Goal: Task Accomplishment & Management: Complete application form

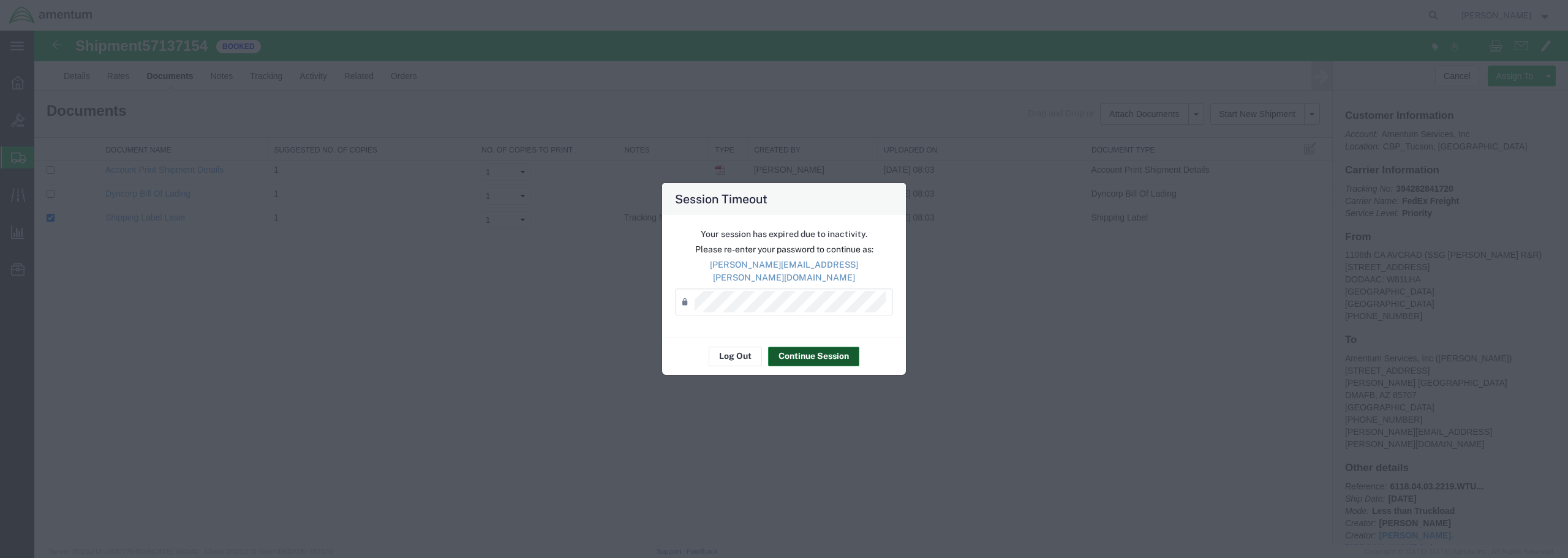
click at [805, 349] on button "Continue Session" at bounding box center [813, 356] width 91 height 19
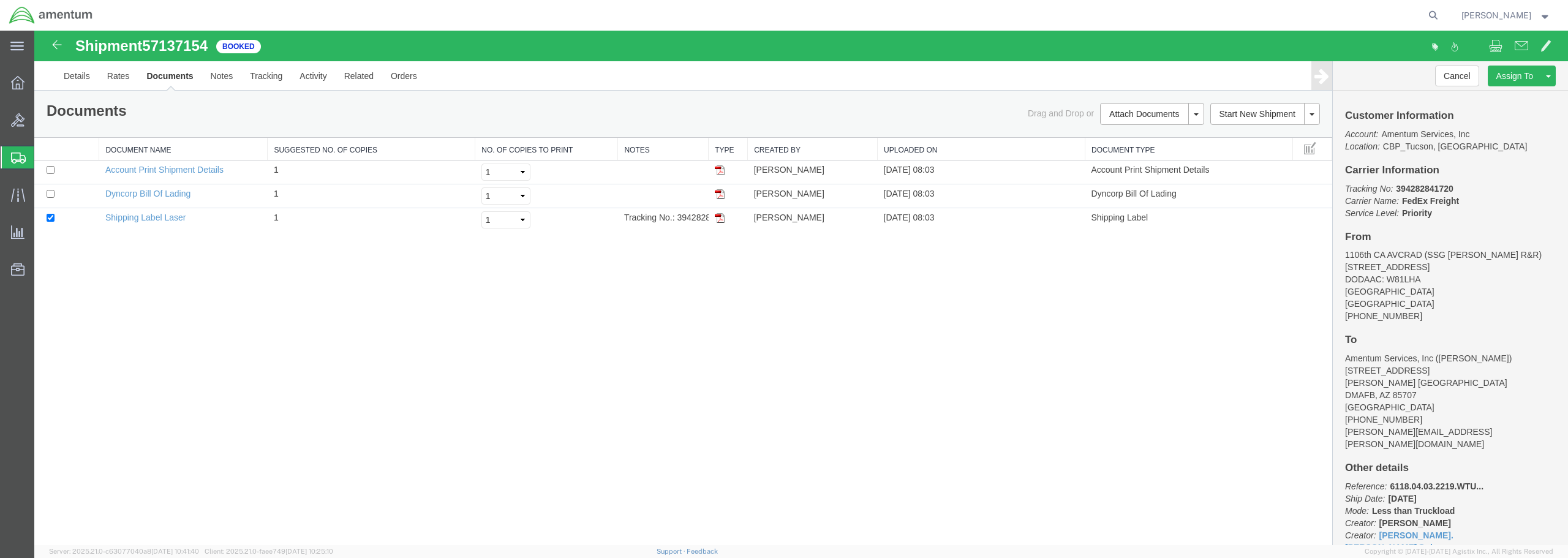
click at [0, 0] on span "Create from Template" at bounding box center [0, 0] width 0 height 0
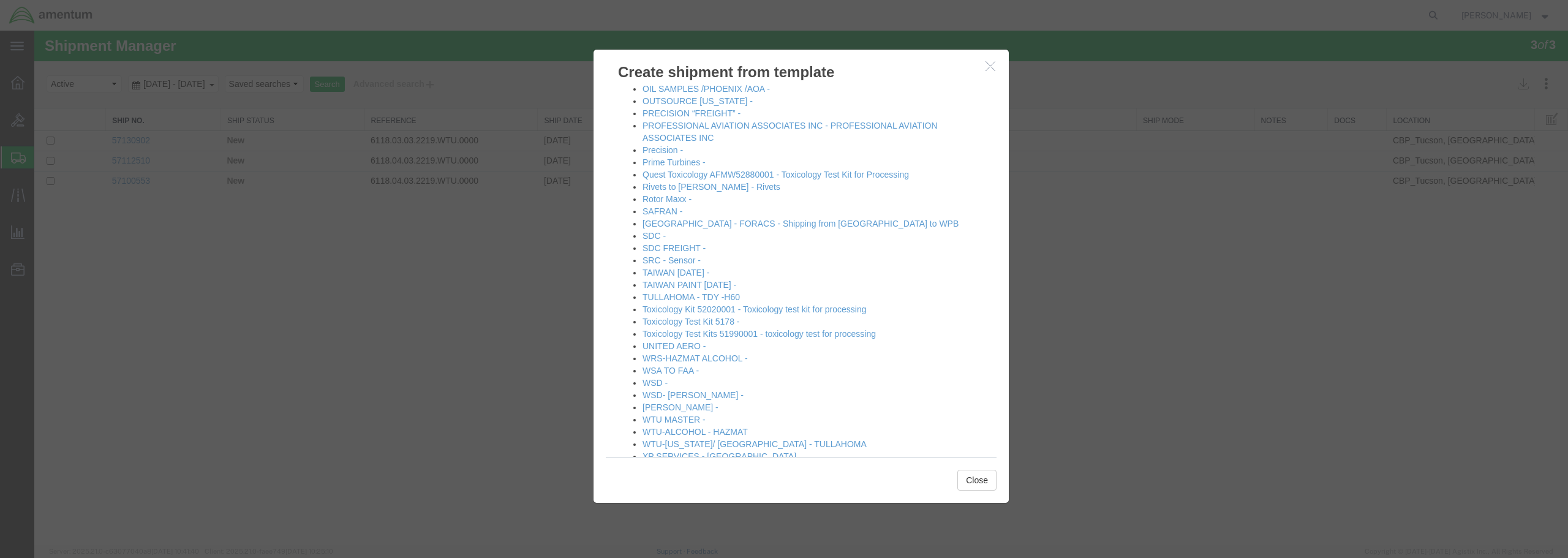
scroll to position [848, 0]
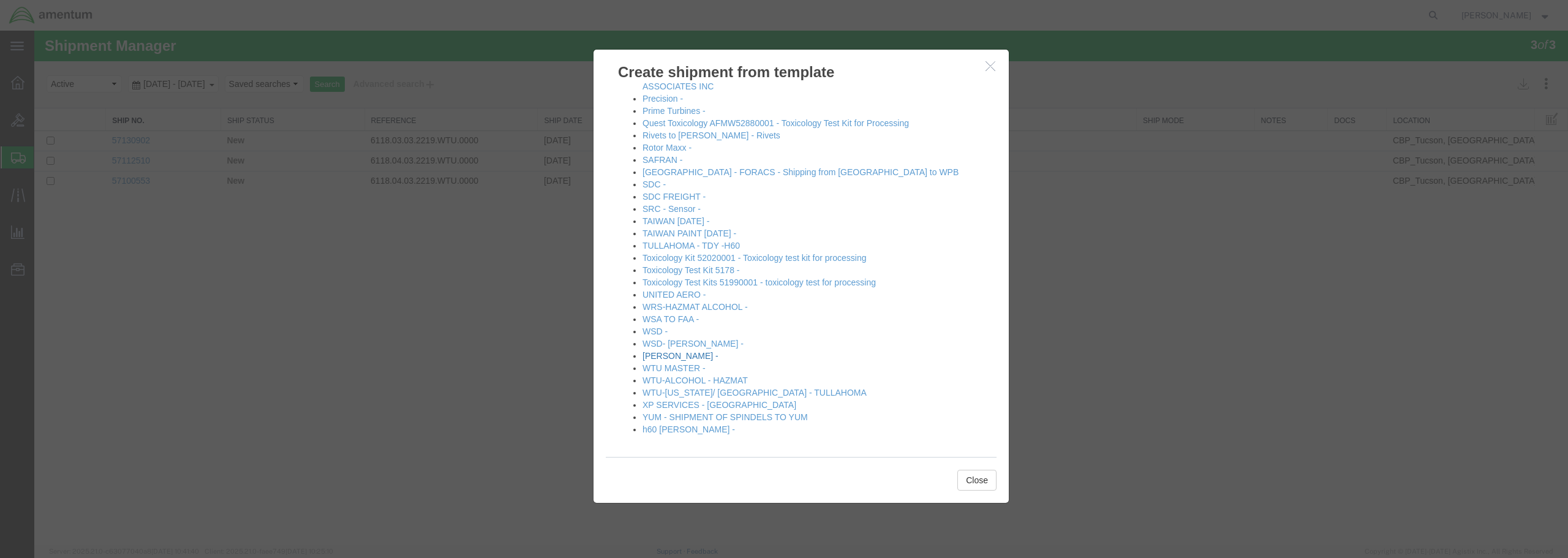
click at [678, 357] on link "[PERSON_NAME] -" at bounding box center [680, 356] width 76 height 10
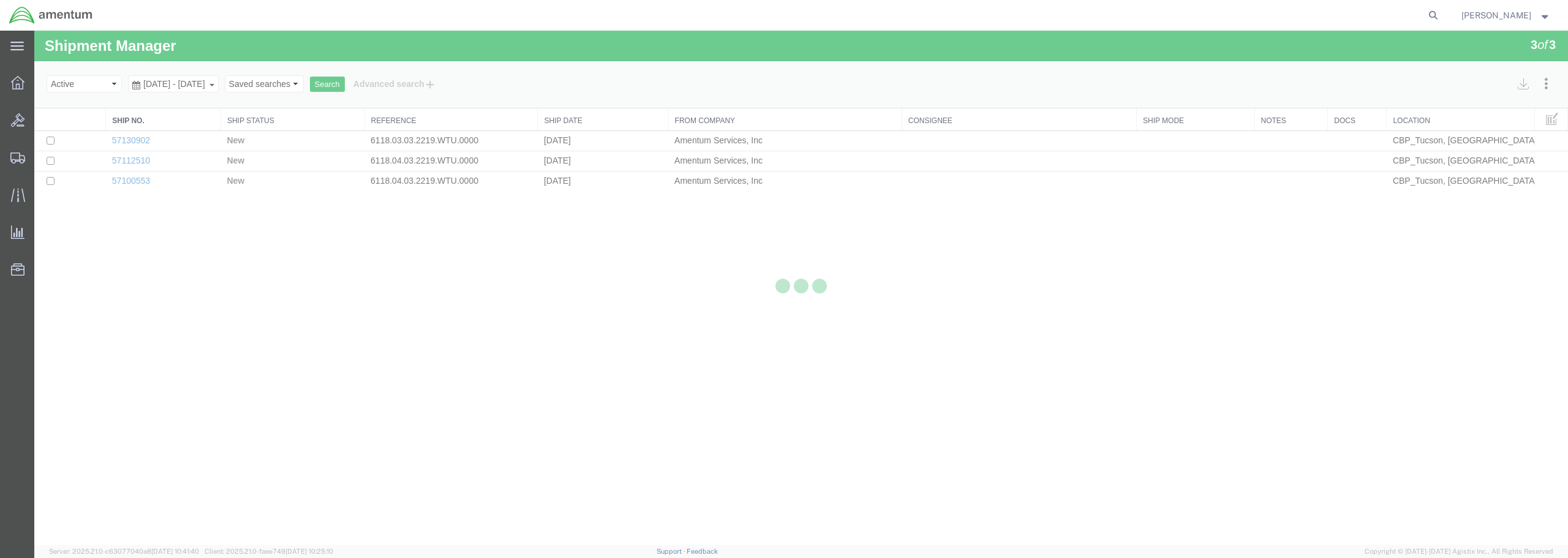
select select "49949"
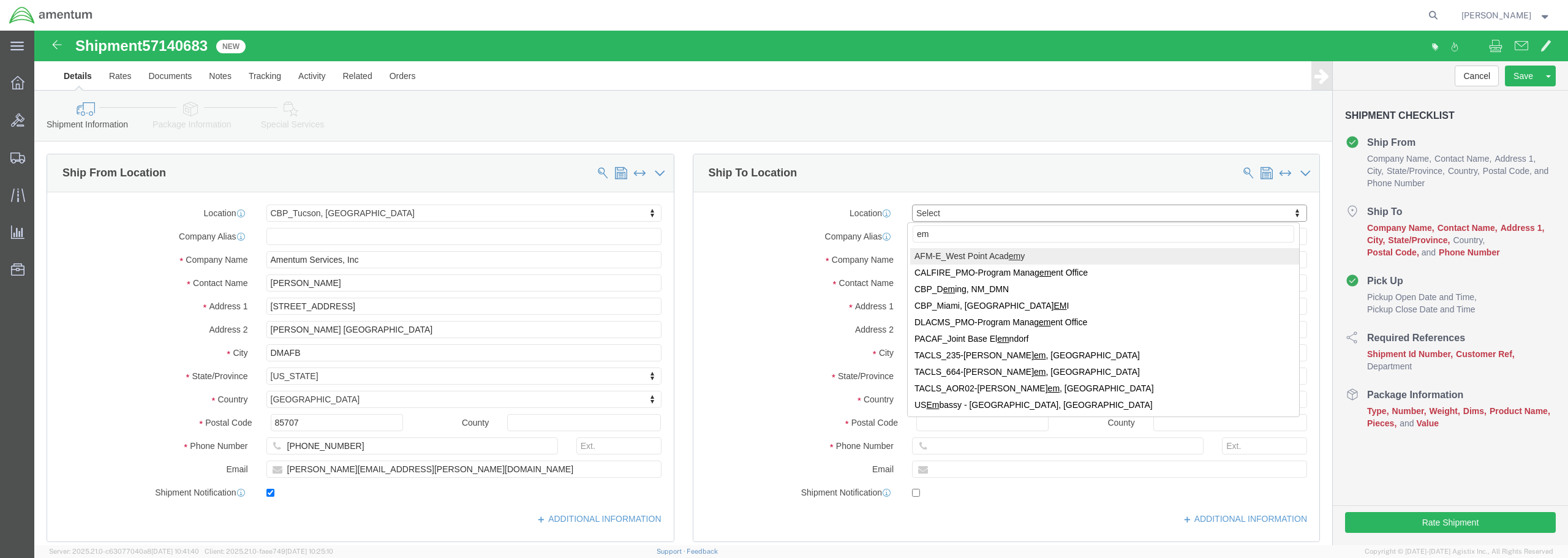
type input "e"
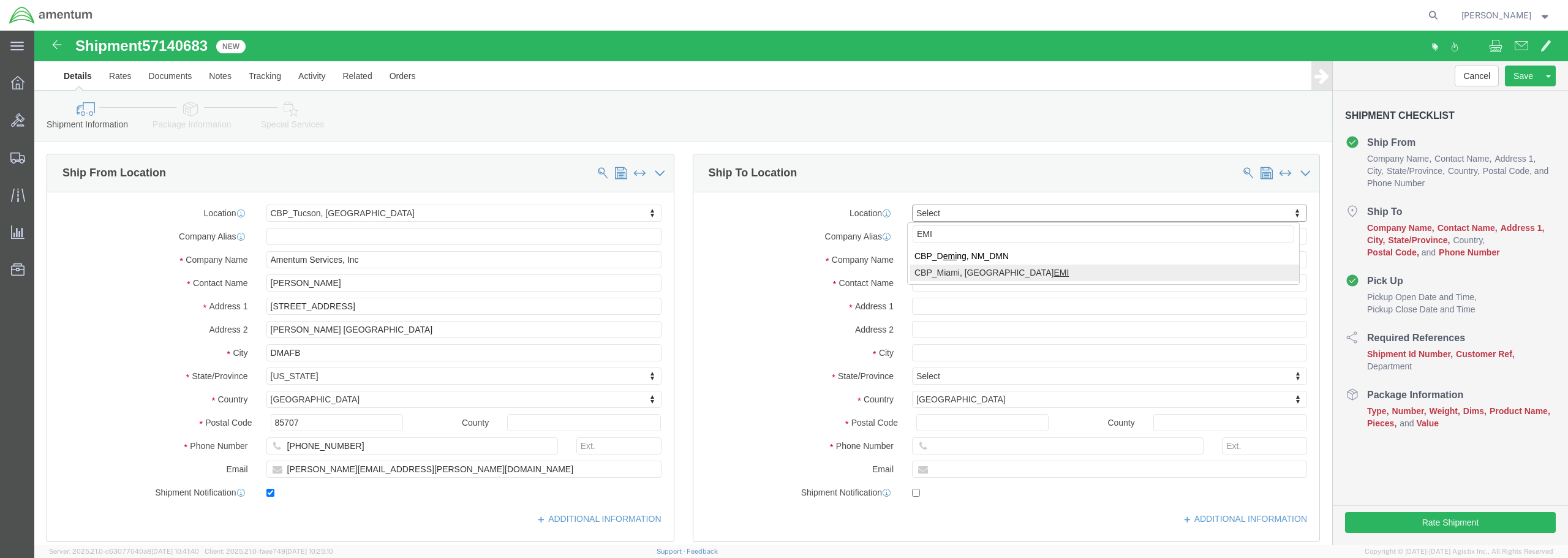
type input "EMI"
select select "49931"
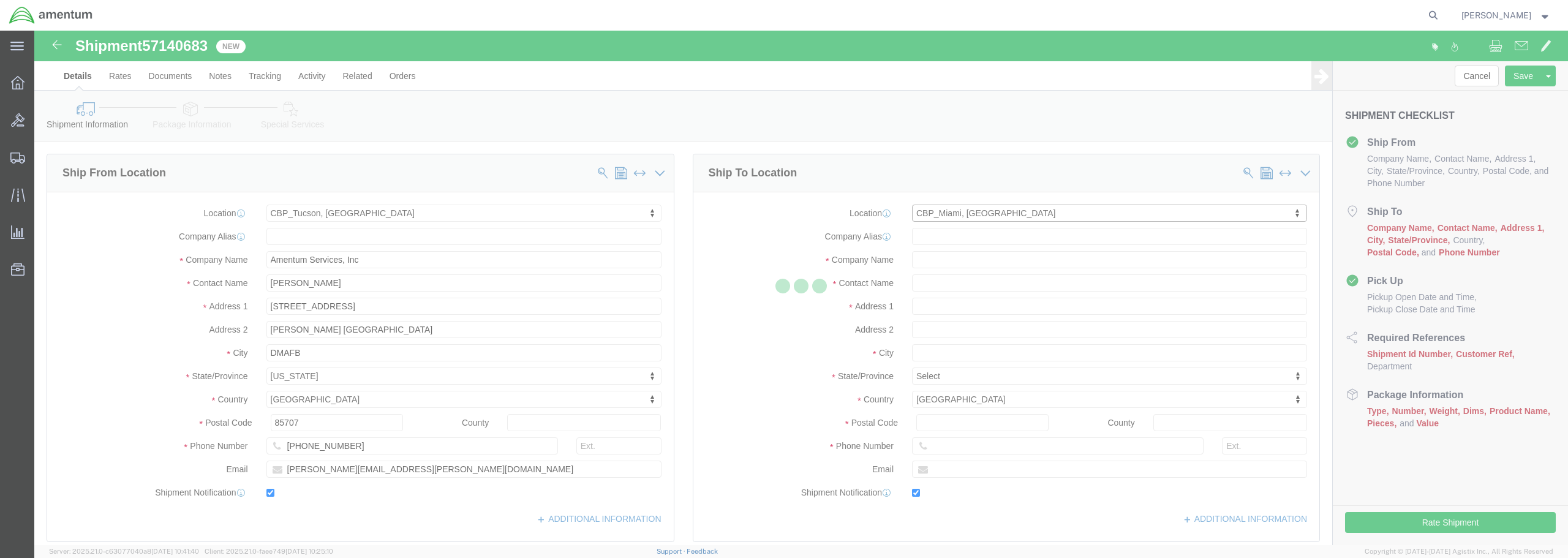
type input "Amentum Services, Inc"
type input "[PERSON_NAME]"
type input "29390 Customs Rd"
type input "Bldg 240, [GEOGRAPHIC_DATA]"
type input "HOMESTEAD"
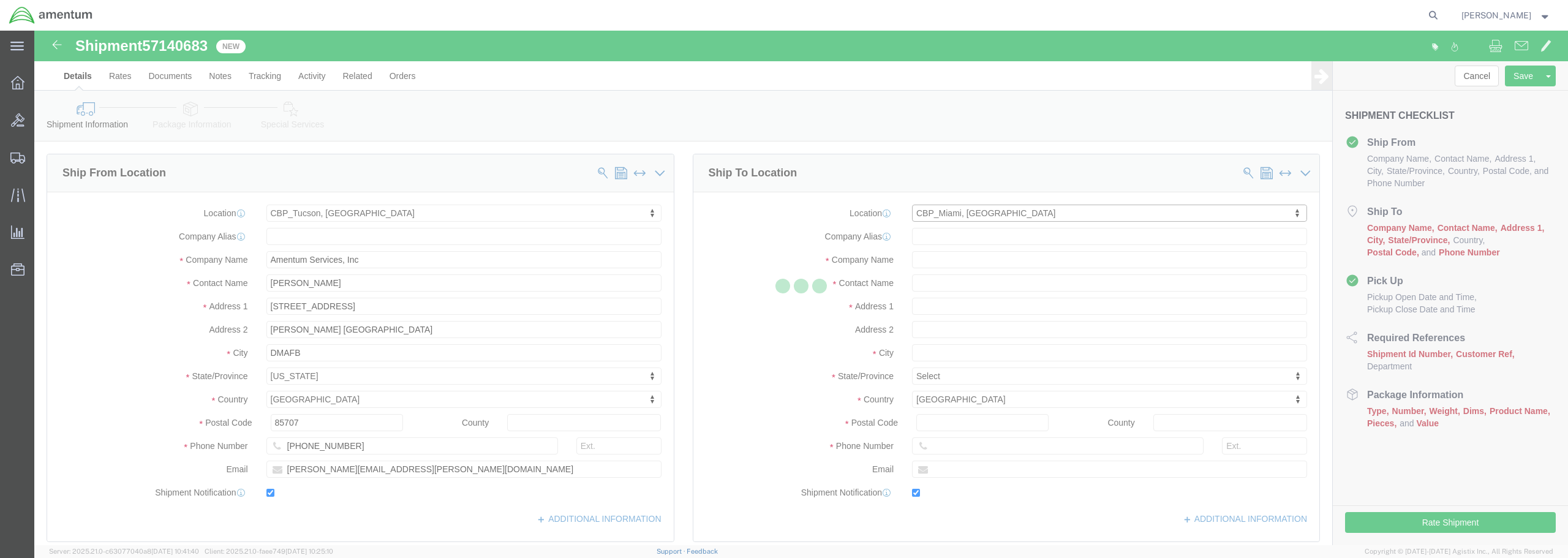
type input "33039"
type input "[PHONE_NUMBER]"
type input "324"
type input "[PERSON_NAME][EMAIL_ADDRESS][PERSON_NAME][DOMAIN_NAME]"
checkbox input "true"
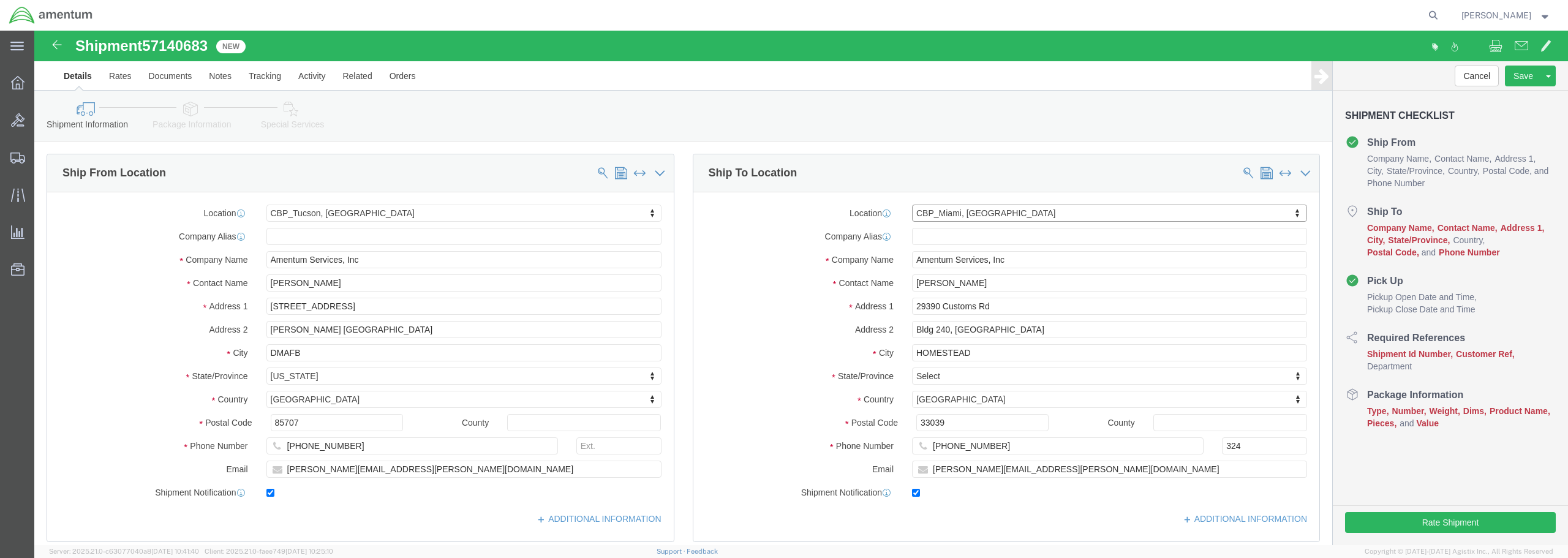
select select "FL"
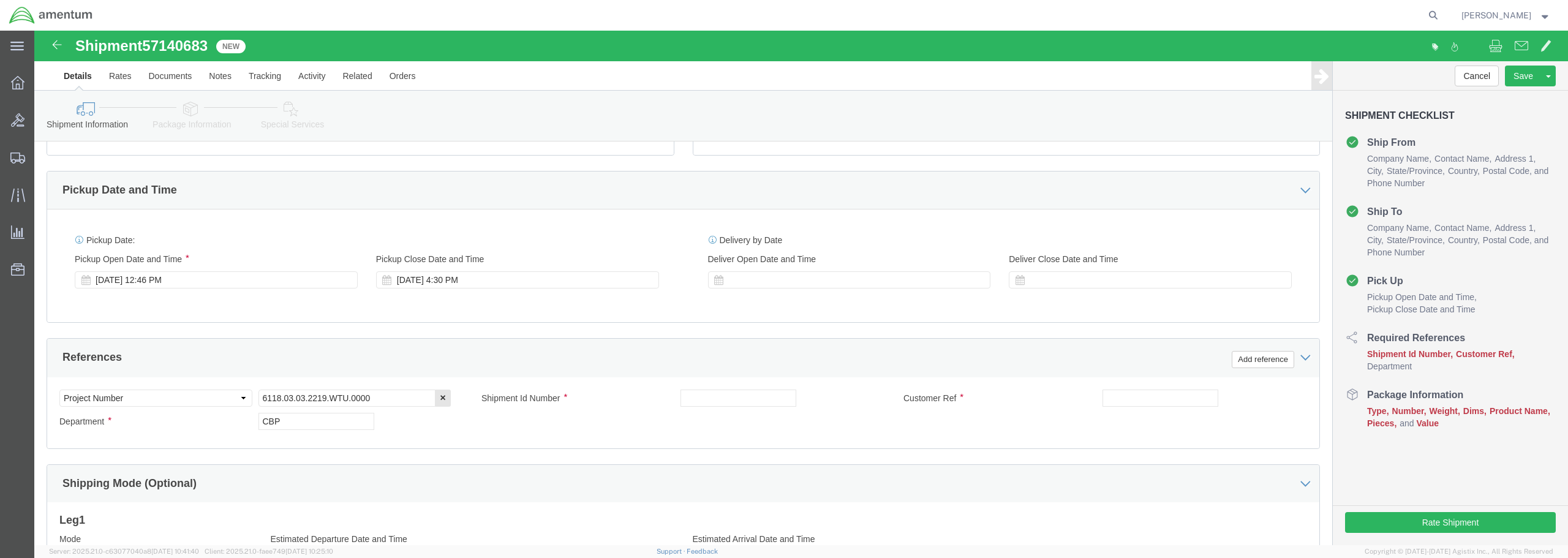
scroll to position [429, 0]
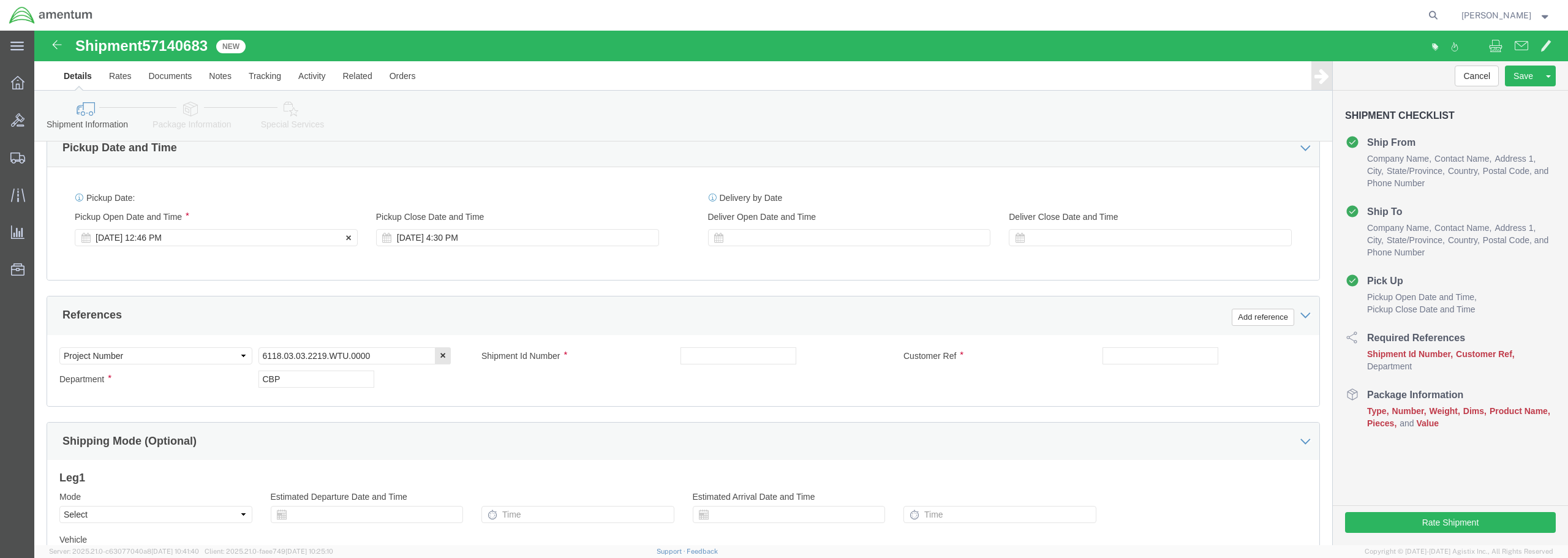
click div "[DATE] 12:46 PM"
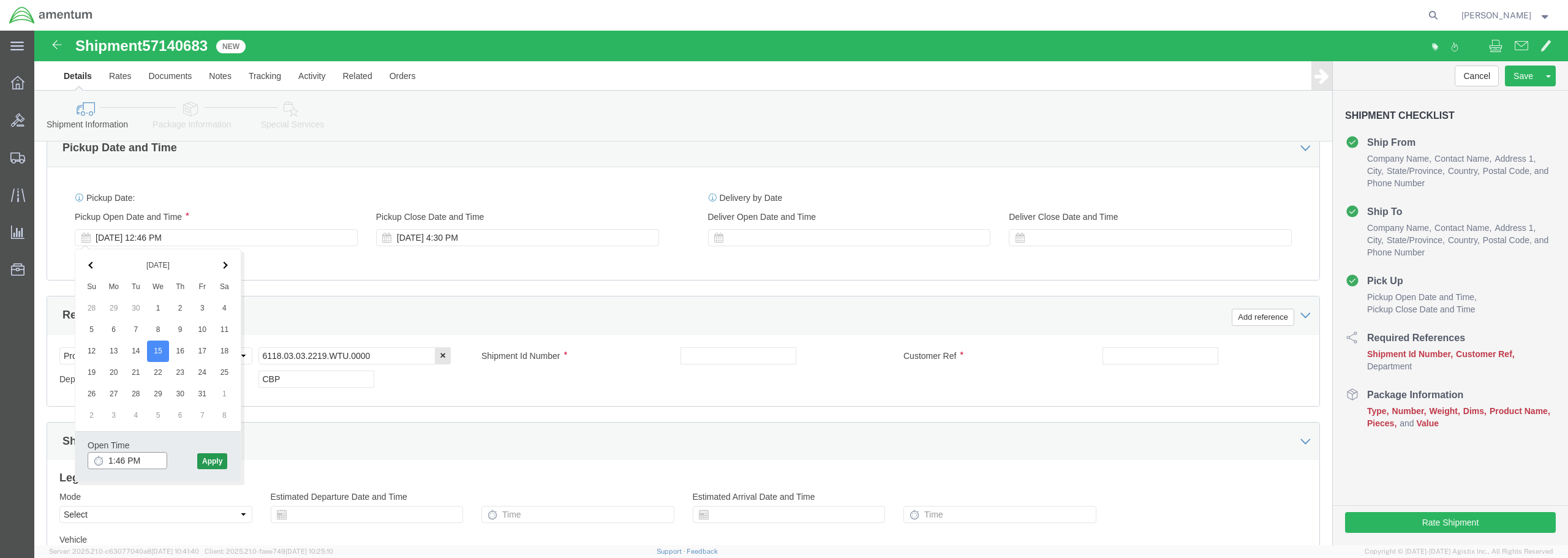
type input "1:46 PM"
click button "Apply"
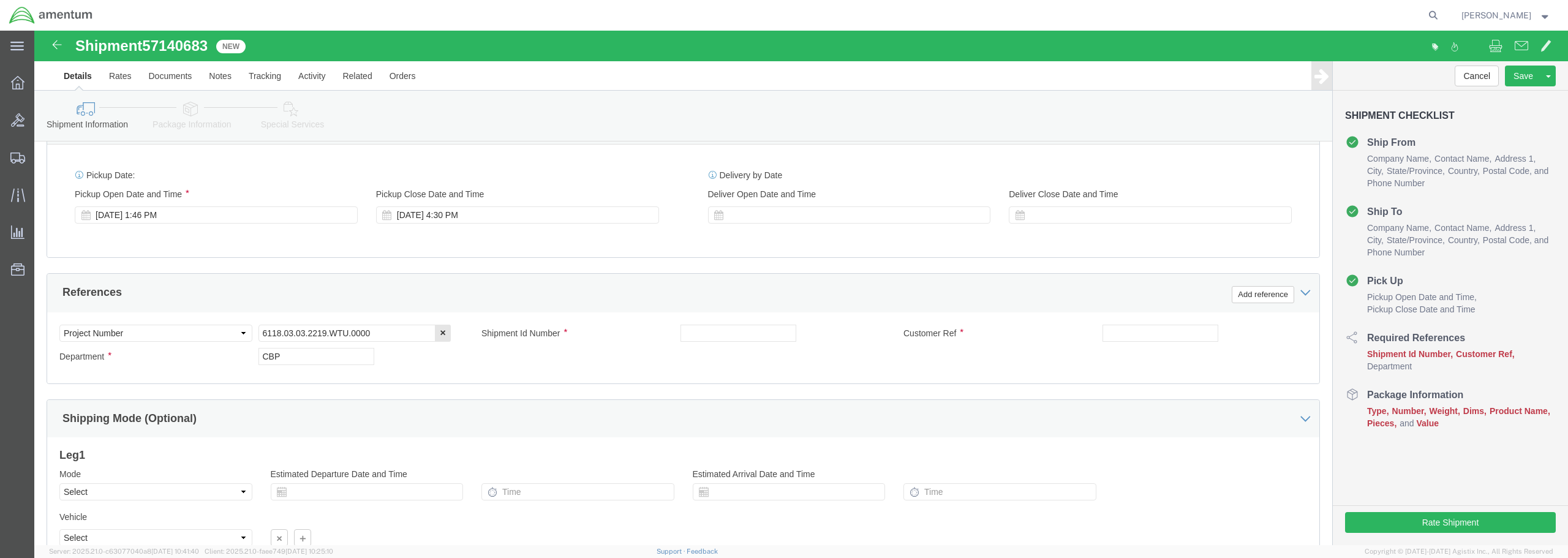
scroll to position [491, 0]
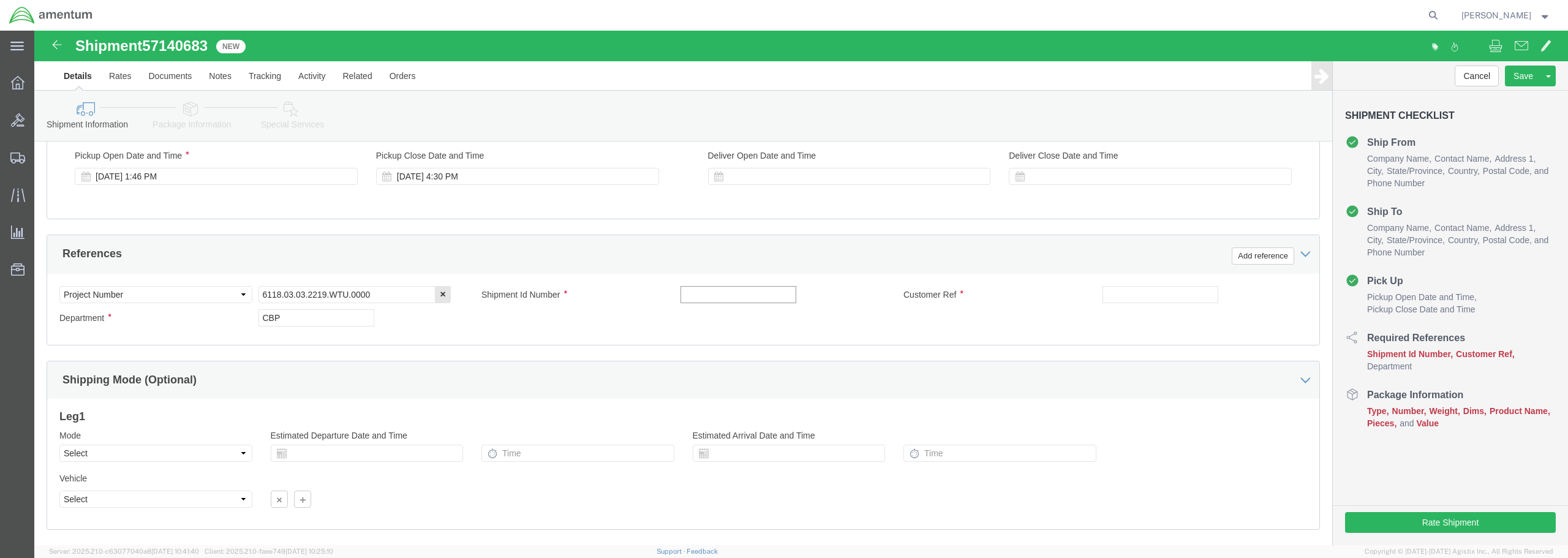
click input "text"
type input "P"
drag, startPoint x: 751, startPoint y: 265, endPoint x: 643, endPoint y: 271, distance: 108.2
click input "GENERATOR / NUT / PACKING"
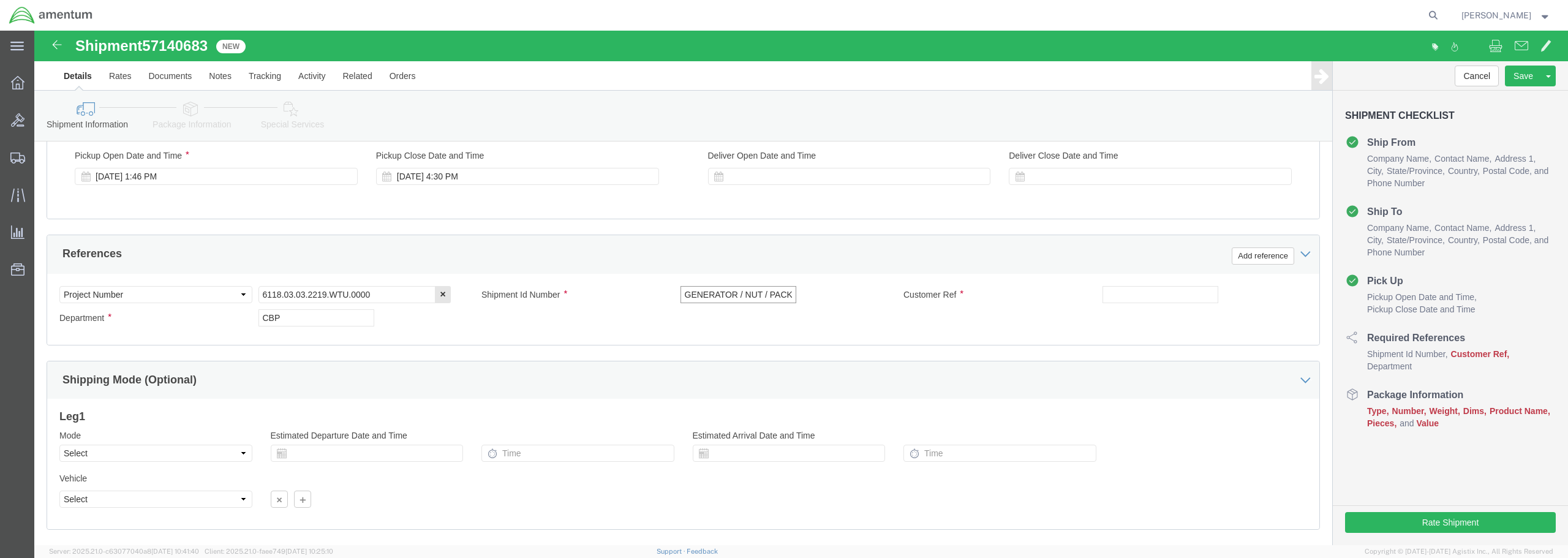
type input "GENERATOR / NUT / PACKING"
click div "Select Account Type Activity ID Airline Appointment Number ASN Batch Request # …"
click input "text"
type input "B"
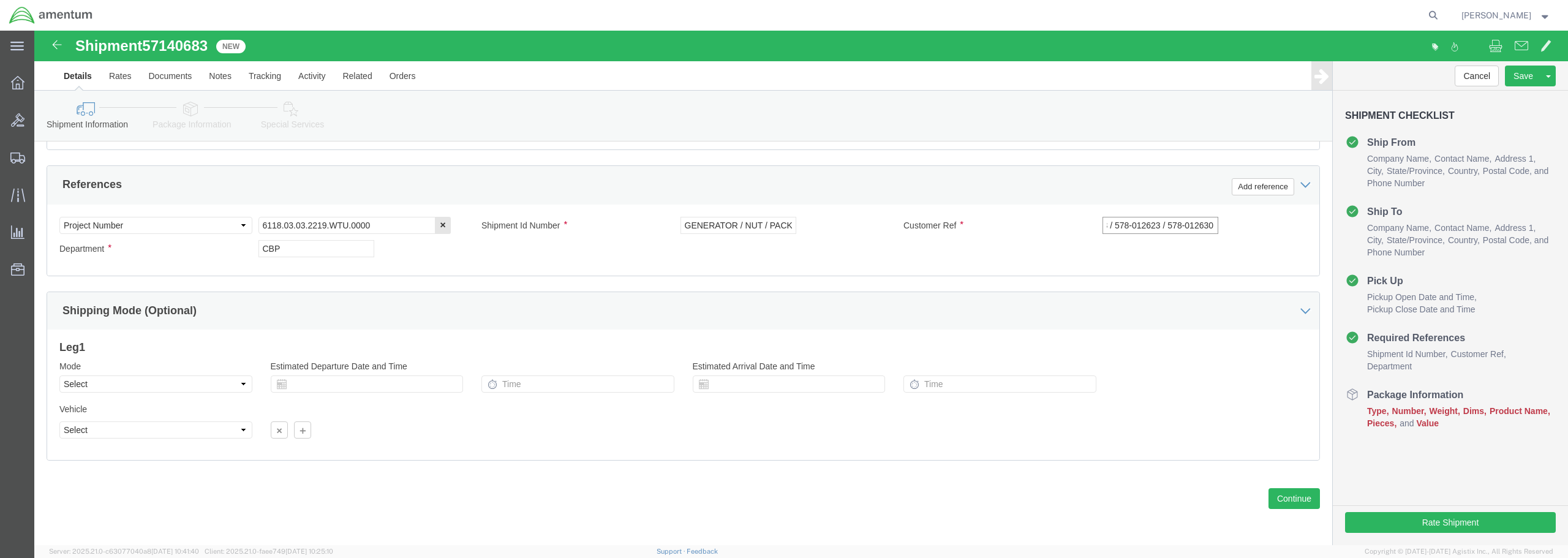
scroll to position [561, 0]
type input "578-012618 / 578-012623 / 578-012630"
click button "Continue"
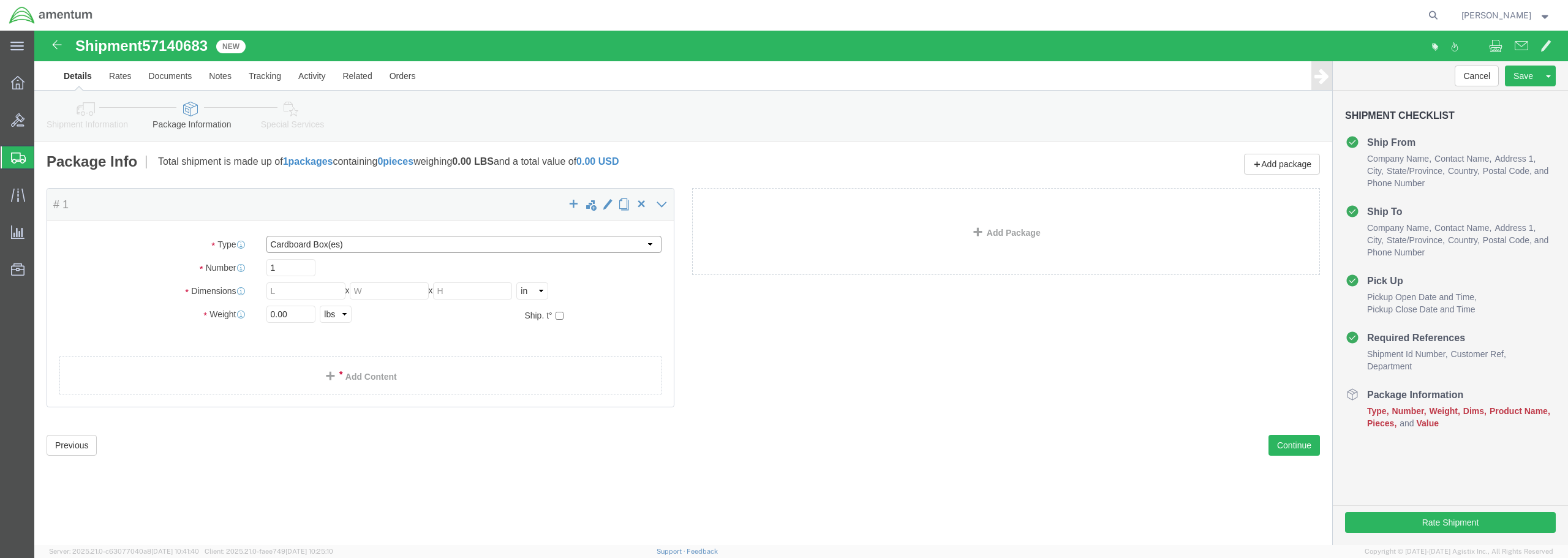
click select "Select BCK Boxes Bale(s) Basket(s) Bolt(s) Bottle(s) Buckets Bulk Bundle(s) Can…"
select select "CYLN"
click select "Select BCK Boxes Bale(s) Basket(s) Bolt(s) Bottle(s) Buckets Bulk Bundle(s) Can…"
click div "Package Content # 1 1 x Cylinder(s) Package Type Select BCK Boxes Bale(s) Baske…"
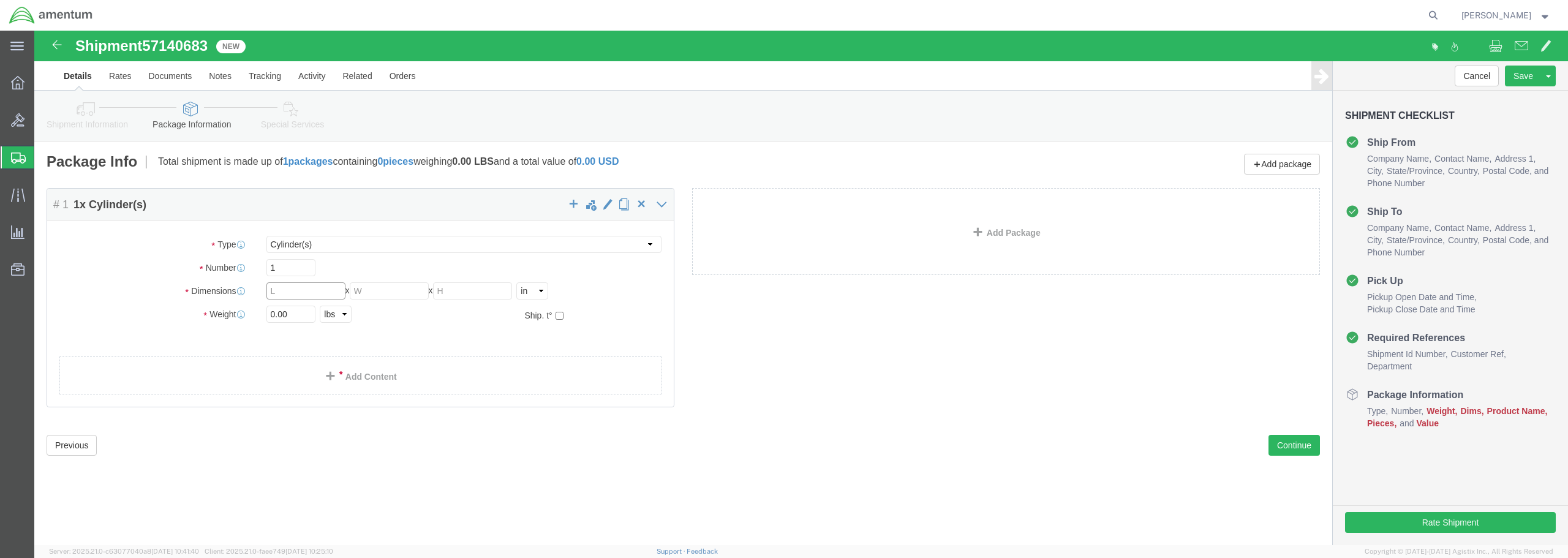
drag, startPoint x: 251, startPoint y: 262, endPoint x: 230, endPoint y: 261, distance: 21.0
click div "Length x Width x Height Select cm ft in"
type input "24"
type input "18"
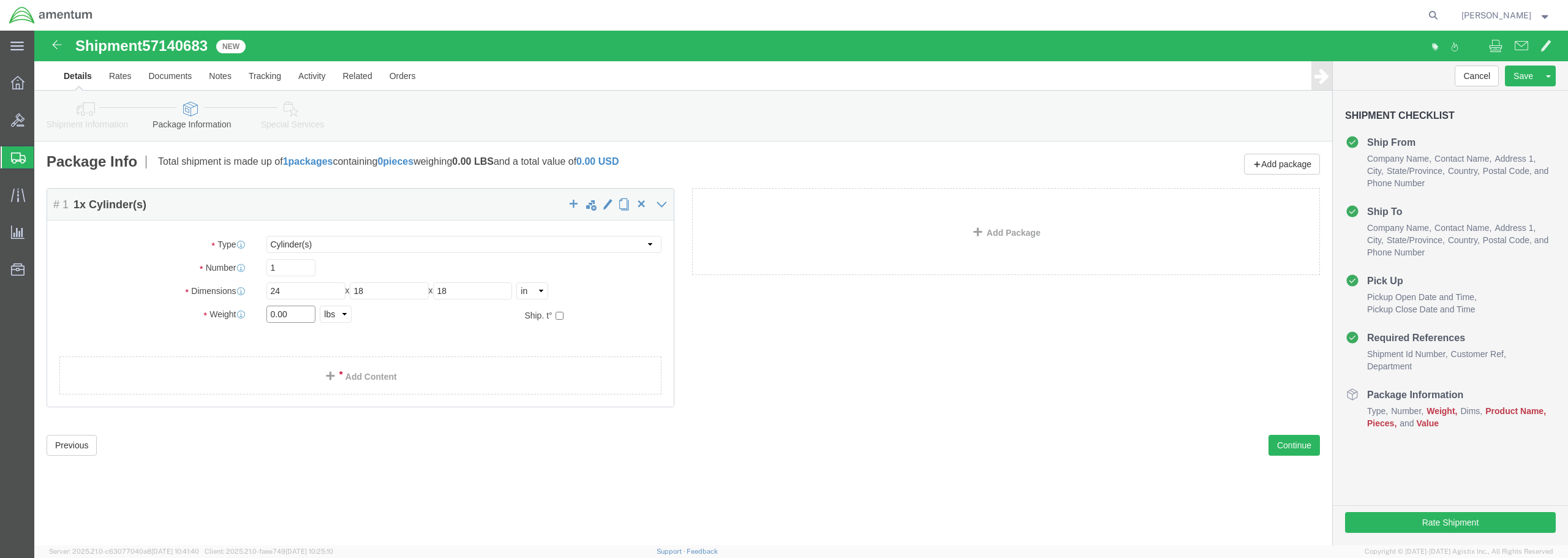
drag, startPoint x: 269, startPoint y: 280, endPoint x: 220, endPoint y: 283, distance: 49.1
click div "Weight 0.00 Select kgs lbs Ship. t°"
type input "57.00"
click span
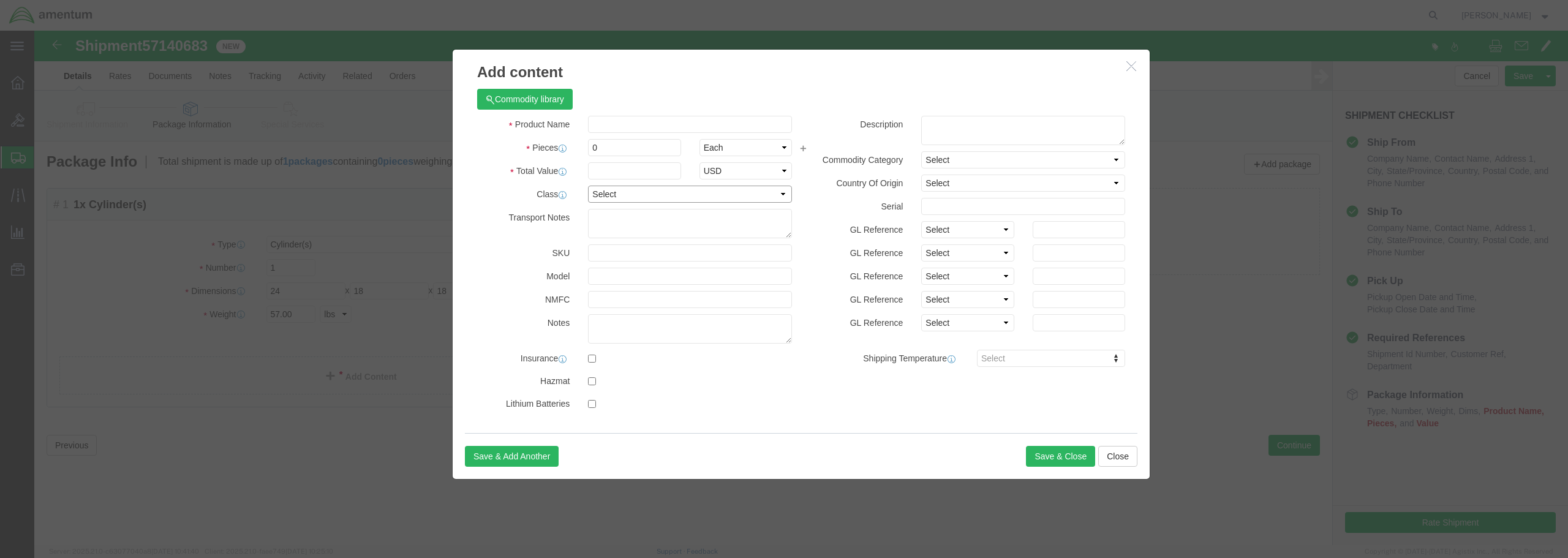
click select "Select 50 55 60 65 70 85 92.5 100 125 175 250 300 400"
select select "85"
click select "Select 50 55 60 65 70 85 92.5 100 125 175 250 300 400"
click input "text"
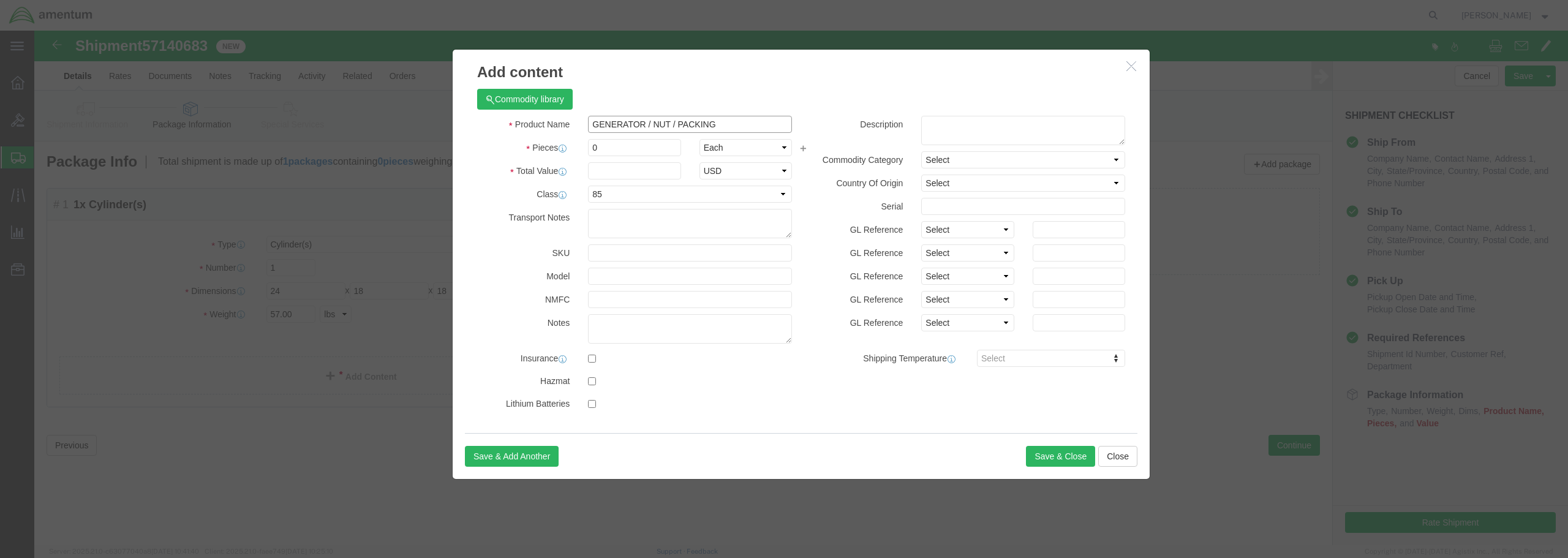
type input "GENERATOR / NUT / PACKING"
drag, startPoint x: 565, startPoint y: 117, endPoint x: 551, endPoint y: 122, distance: 14.9
click div "0"
type input "10"
click input "text"
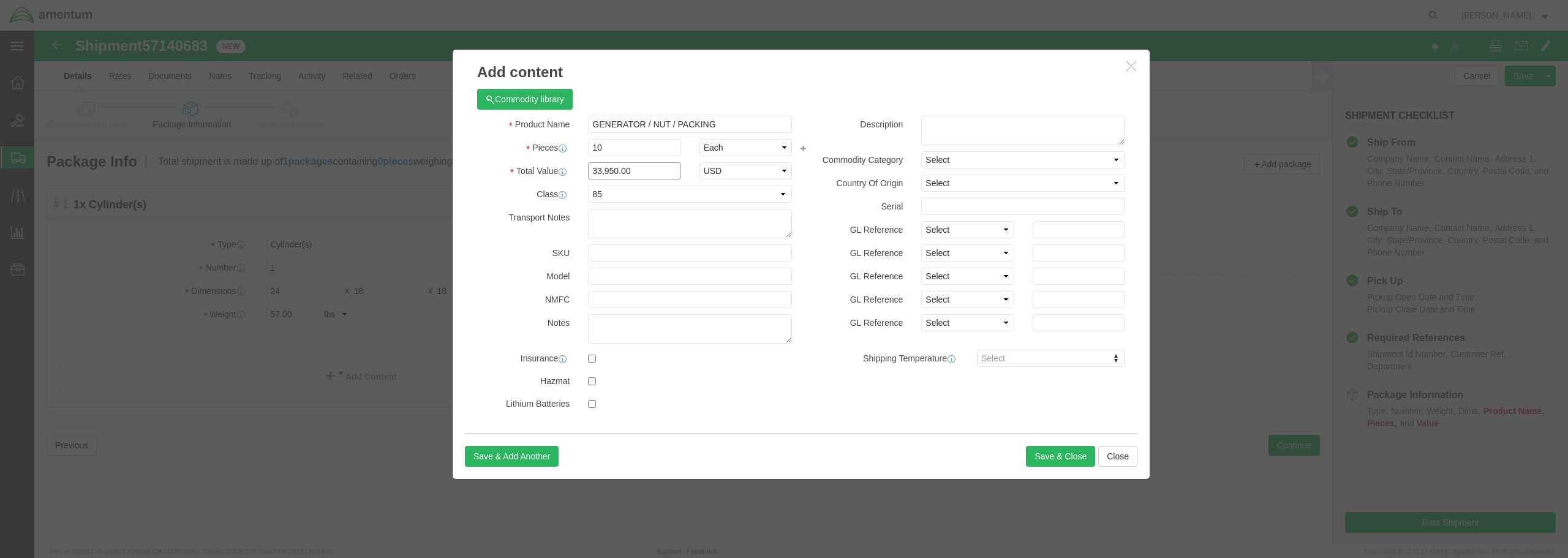
type input "33,950.00"
click input "text"
type input "122A0840"
click button "Save & Close"
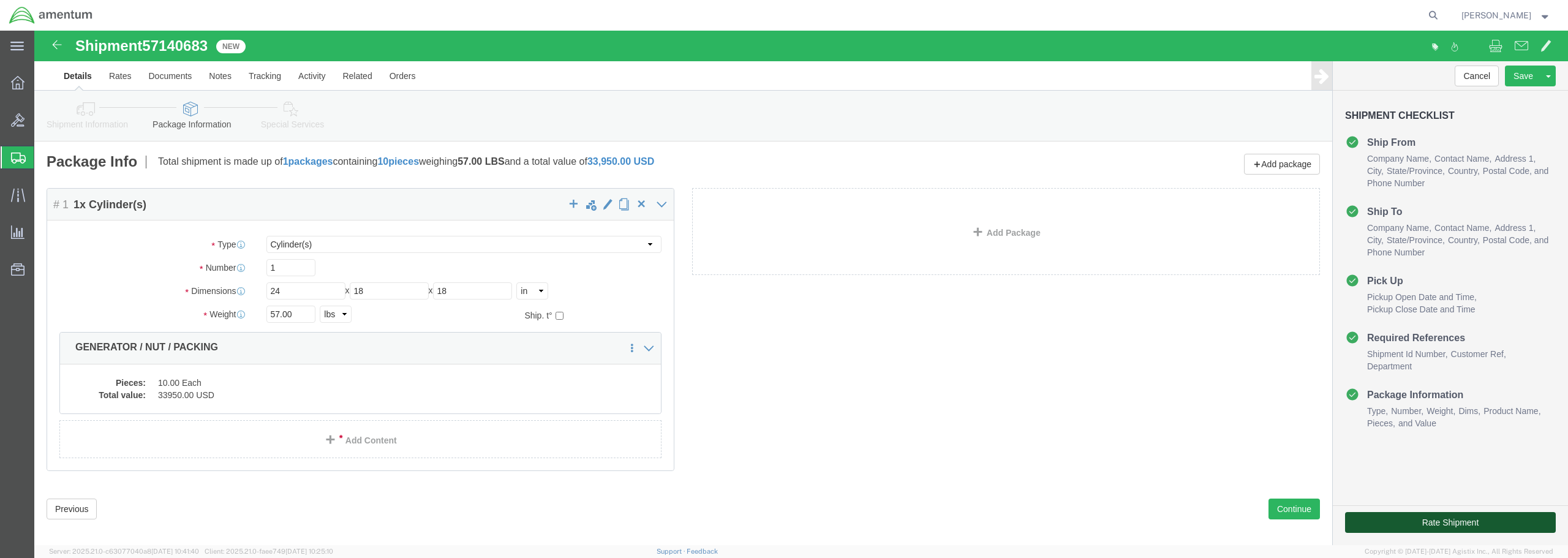
click button "Rate Shipment"
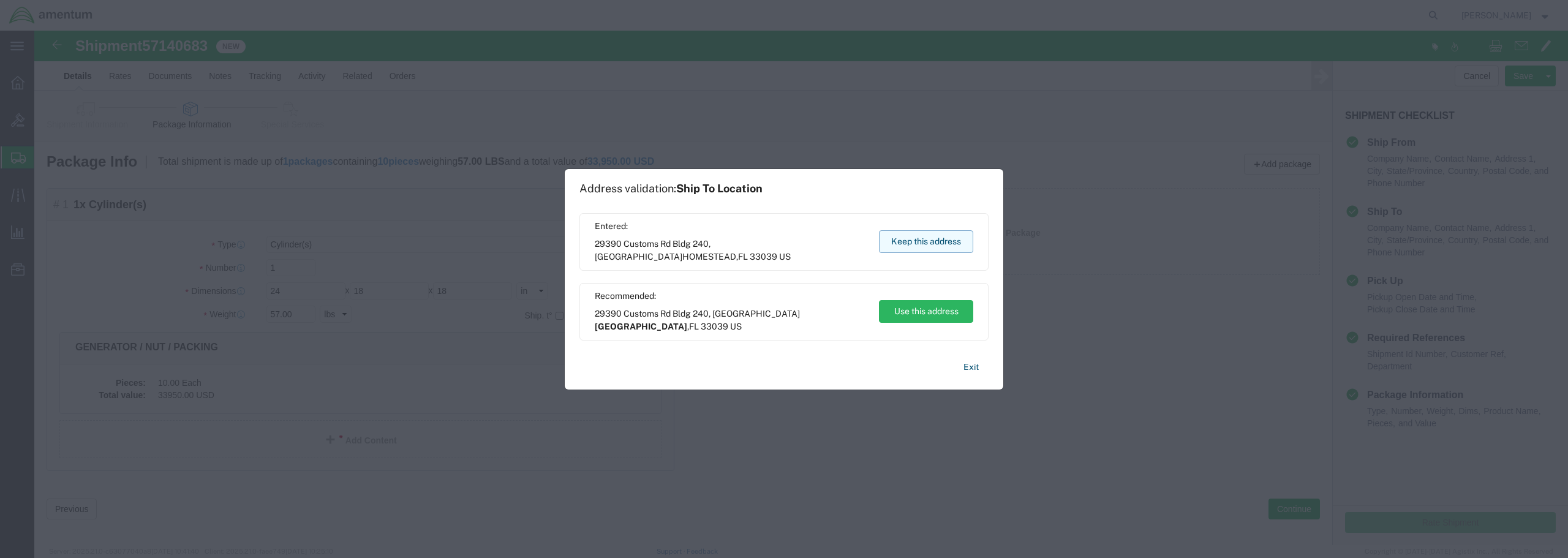
click at [904, 241] on button "Keep this address" at bounding box center [926, 242] width 95 height 23
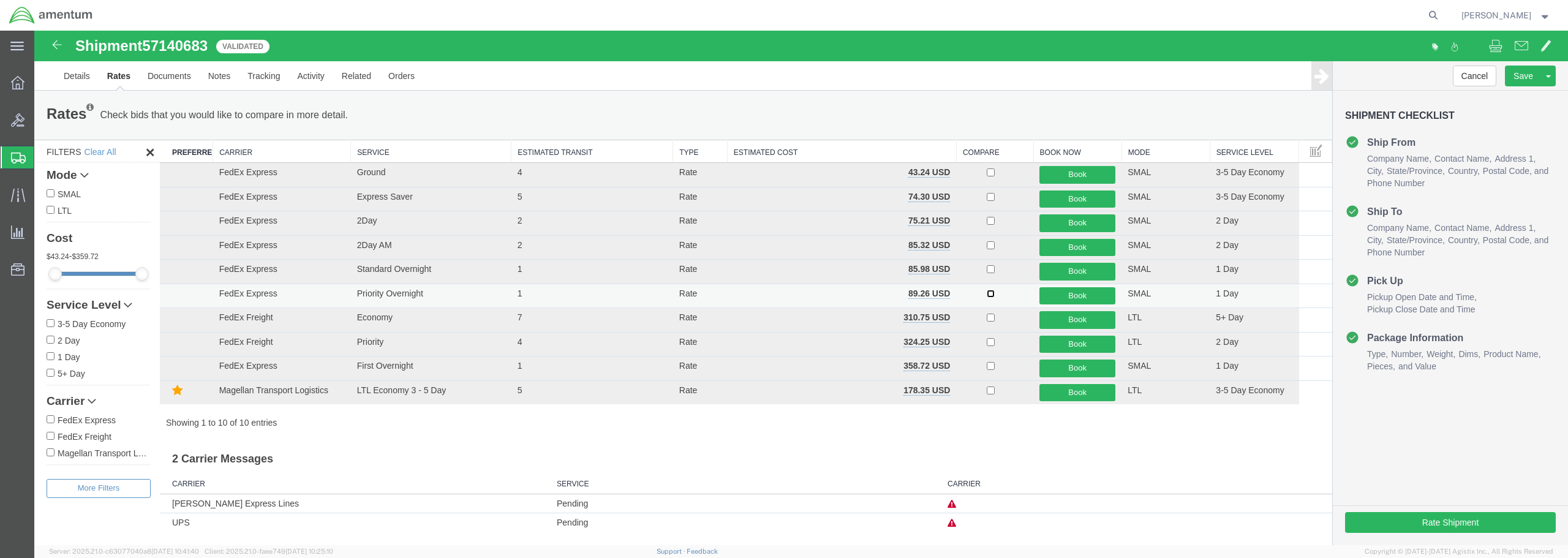
click at [992, 294] on input "checkbox" at bounding box center [990, 293] width 8 height 8
checkbox input "true"
click at [1079, 295] on button "Book" at bounding box center [1077, 296] width 76 height 18
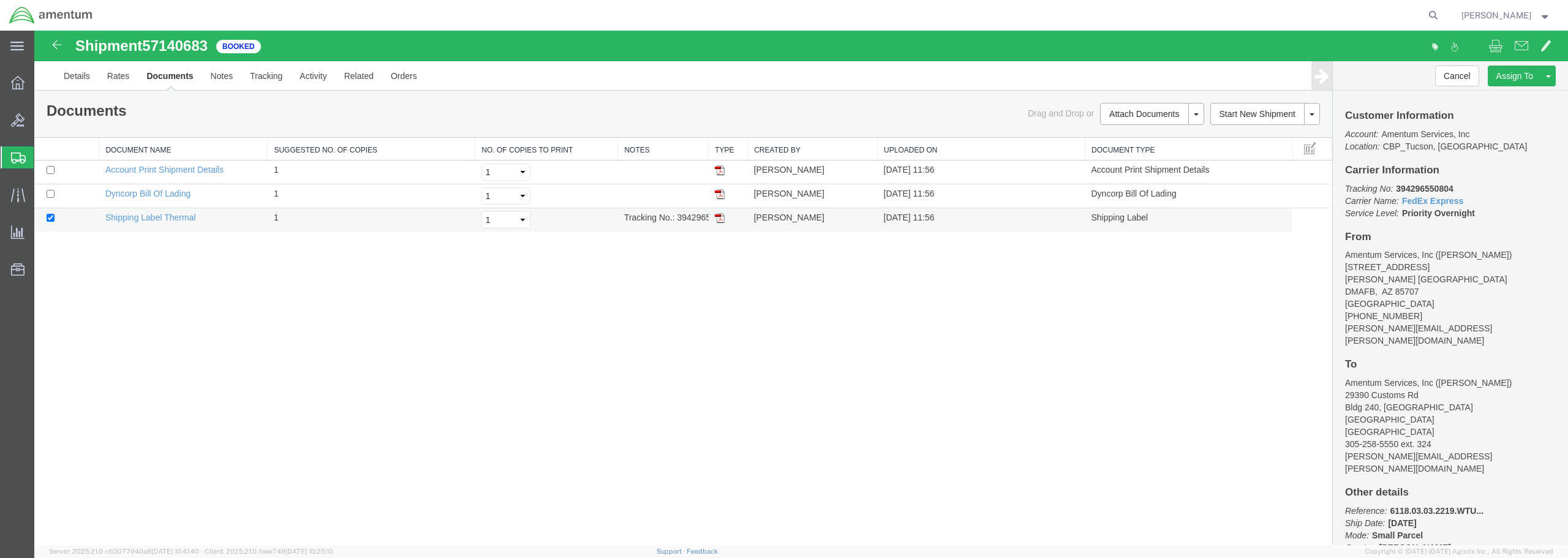
click at [720, 219] on img at bounding box center [720, 218] width 10 height 10
